Goal: Find specific page/section: Find specific page/section

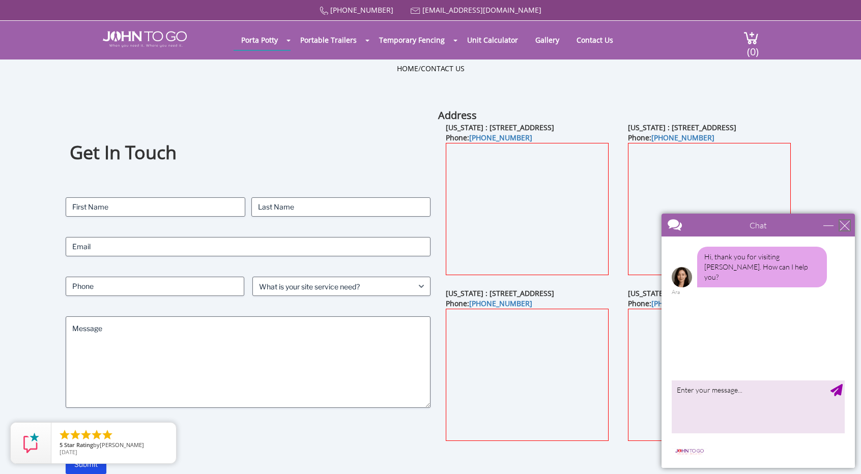
click at [844, 226] on div "close" at bounding box center [844, 225] width 10 height 10
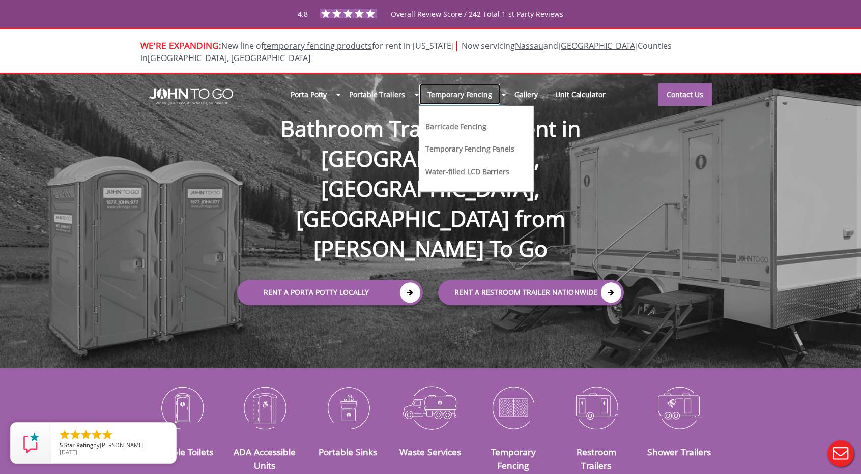
click at [484, 87] on link "Temporary Fencing" at bounding box center [460, 94] width 82 height 22
